Goal: Information Seeking & Learning: Understand process/instructions

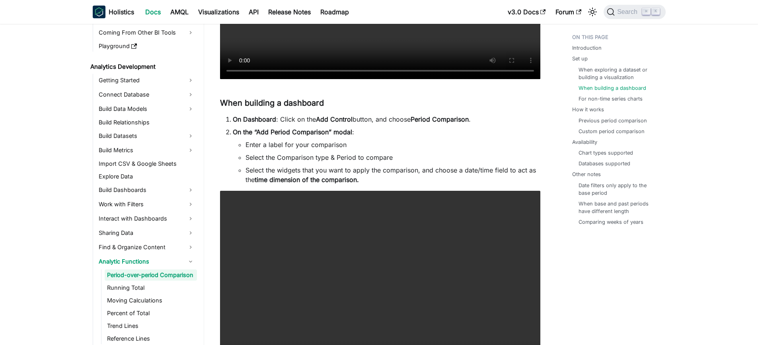
scroll to position [1326, 0]
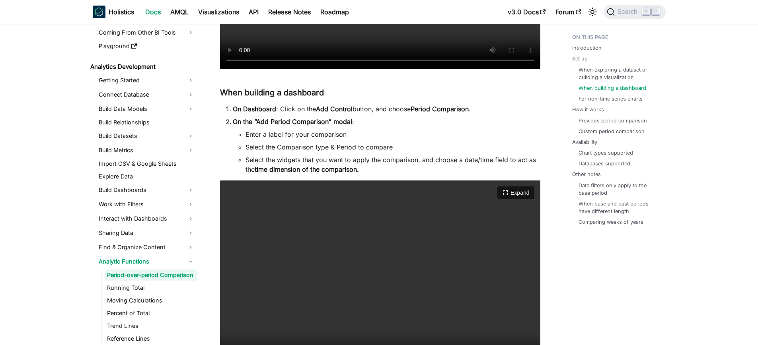
click at [366, 245] on video "Your browser does not support embedding video, but you can download it ." at bounding box center [380, 277] width 320 height 192
click at [518, 200] on button "Expand" at bounding box center [515, 194] width 39 height 14
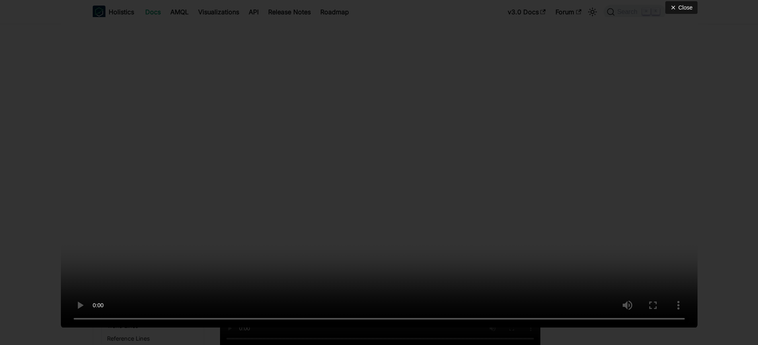
scroll to position [1352, 0]
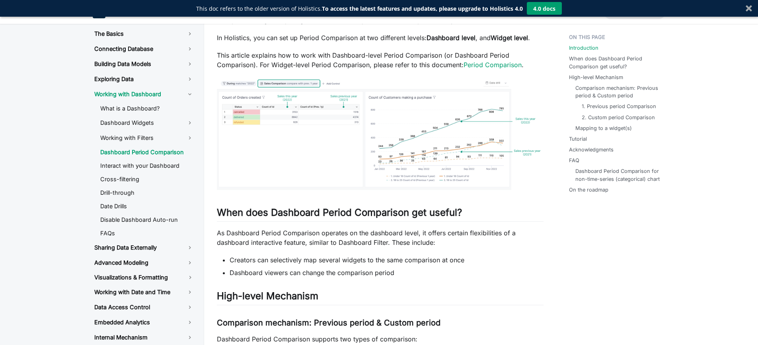
scroll to position [154, 0]
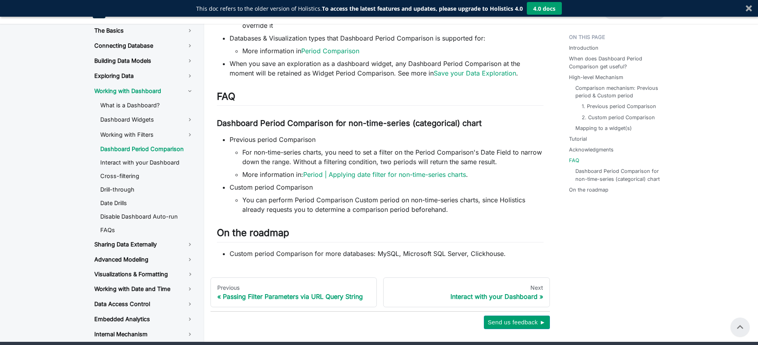
scroll to position [2356, 0]
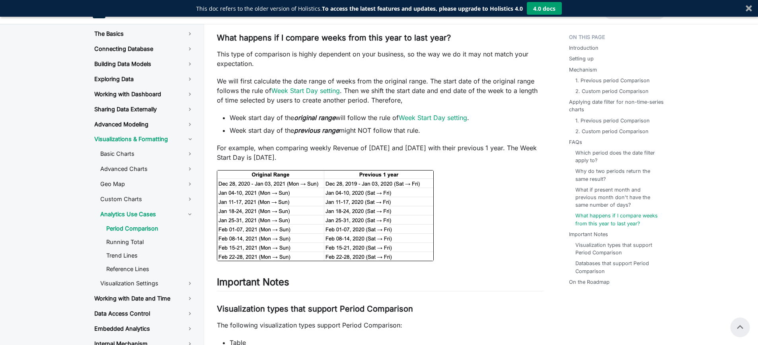
scroll to position [3329, 0]
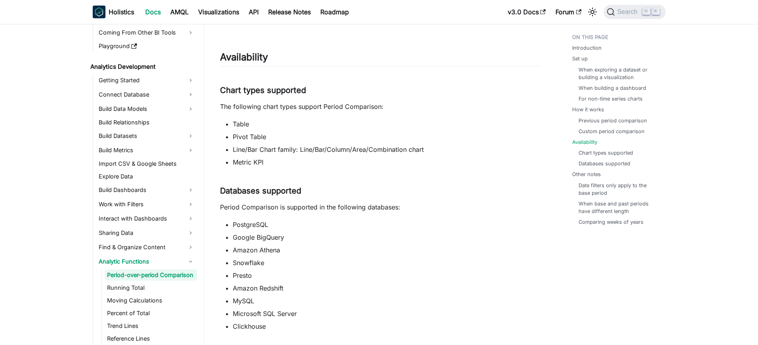
scroll to position [3583, 0]
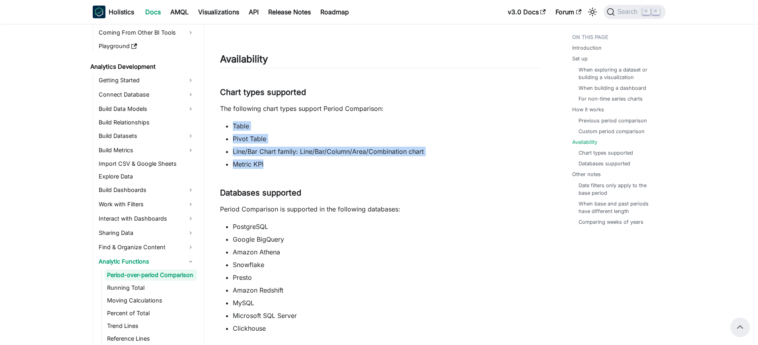
drag, startPoint x: 265, startPoint y: 174, endPoint x: 230, endPoint y: 137, distance: 51.2
click at [228, 135] on ul "Table Pivot Table Line/Bar Chart family: Line/Bar/Column/Area/Combination chart…" at bounding box center [380, 145] width 320 height 48
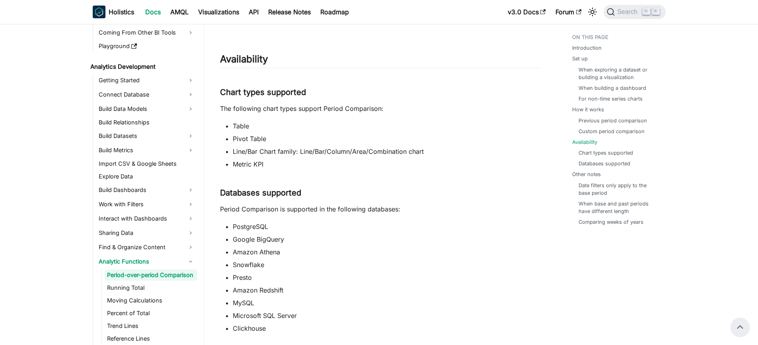
drag, startPoint x: 270, startPoint y: 175, endPoint x: 231, endPoint y: 173, distance: 39.1
click at [231, 169] on ul "Table Pivot Table Line/Bar Chart family: Line/Bar/Column/Area/Combination chart…" at bounding box center [380, 145] width 320 height 48
click at [394, 231] on li "PostgreSQL" at bounding box center [386, 227] width 307 height 10
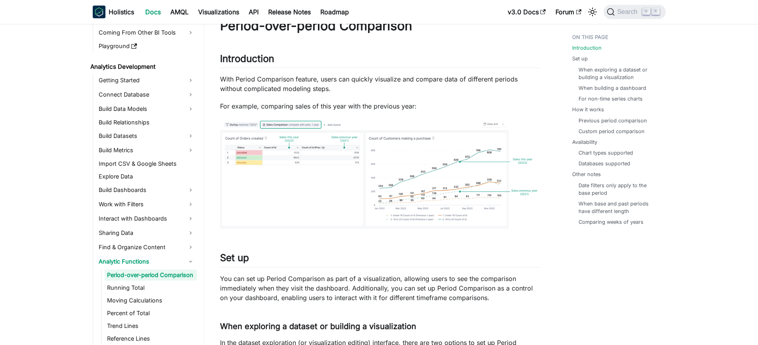
scroll to position [0, 0]
